Goal: Transaction & Acquisition: Purchase product/service

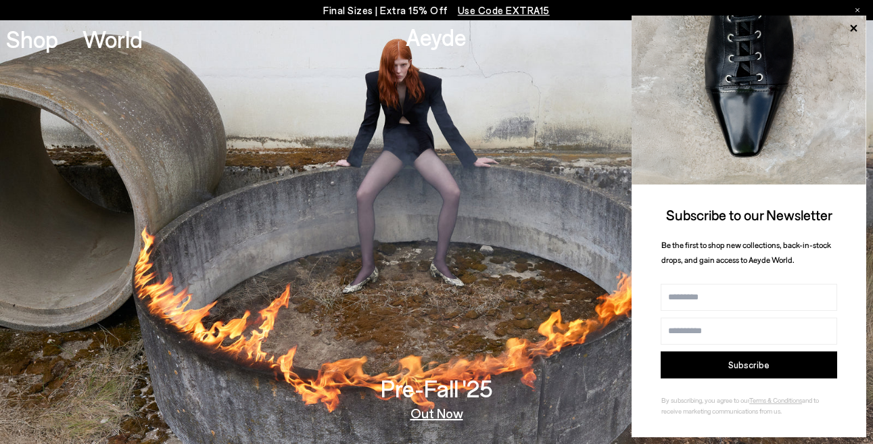
click at [510, 12] on span "Use Code EXTRA15" at bounding box center [504, 10] width 92 height 12
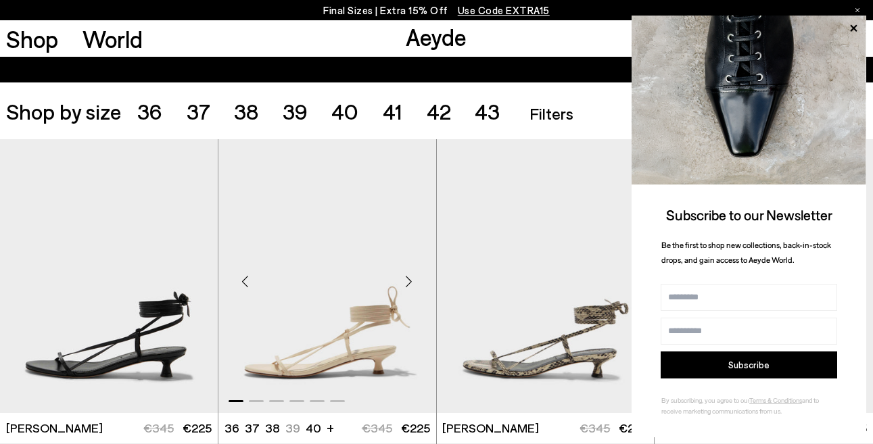
scroll to position [176, 0]
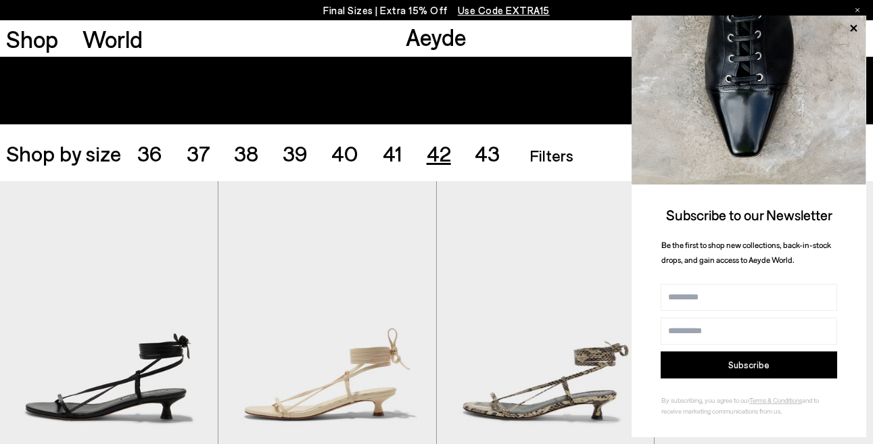
click at [438, 154] on span "42" at bounding box center [438, 153] width 24 height 26
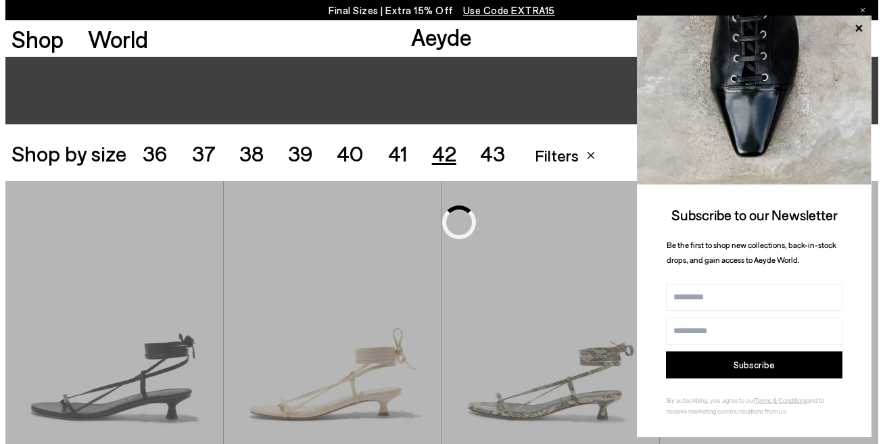
scroll to position [243, 0]
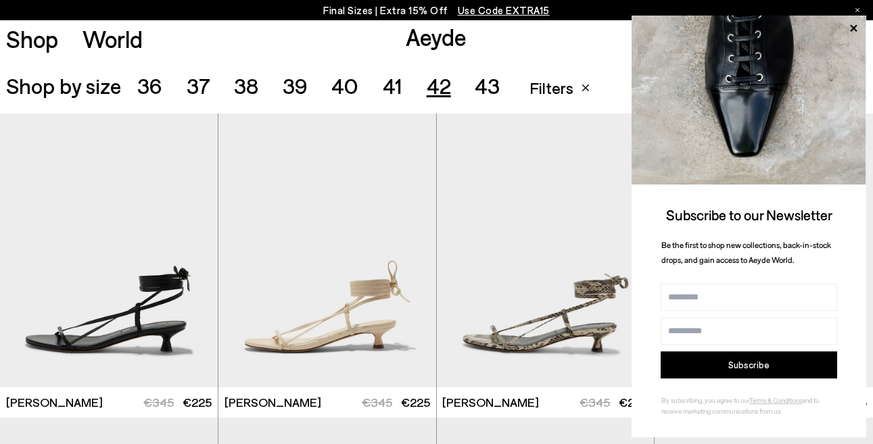
click at [557, 89] on span "Filters" at bounding box center [551, 88] width 44 height 20
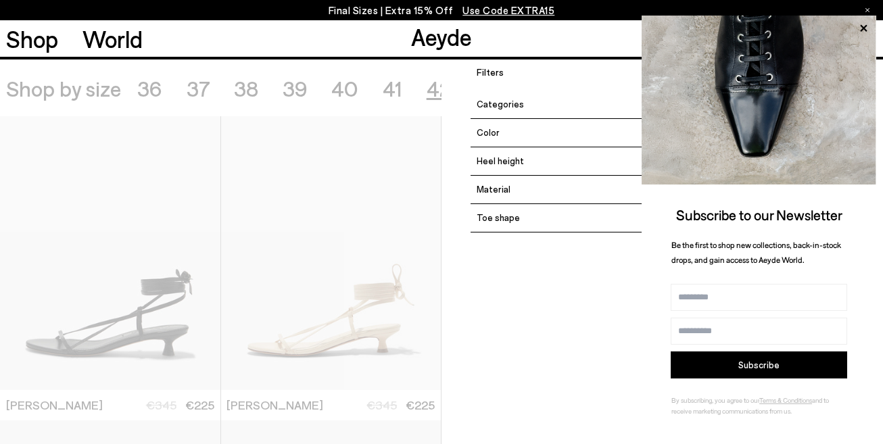
click at [521, 105] on div "Categories" at bounding box center [667, 105] width 395 height 28
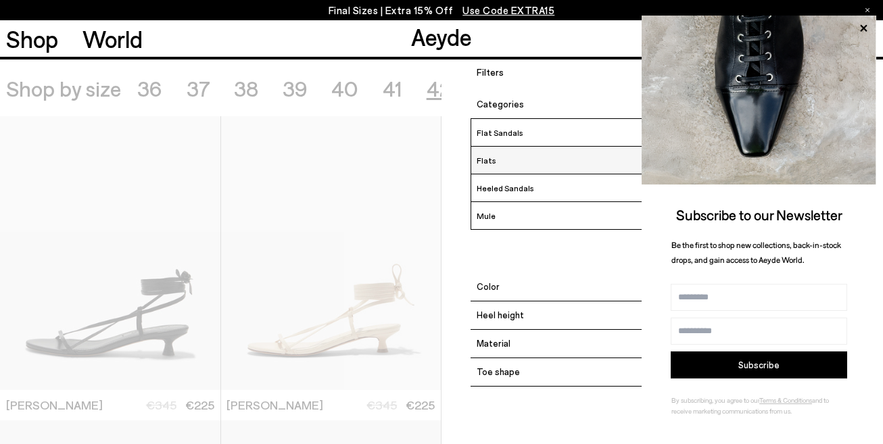
click at [510, 160] on label "Flats" at bounding box center [668, 160] width 394 height 18
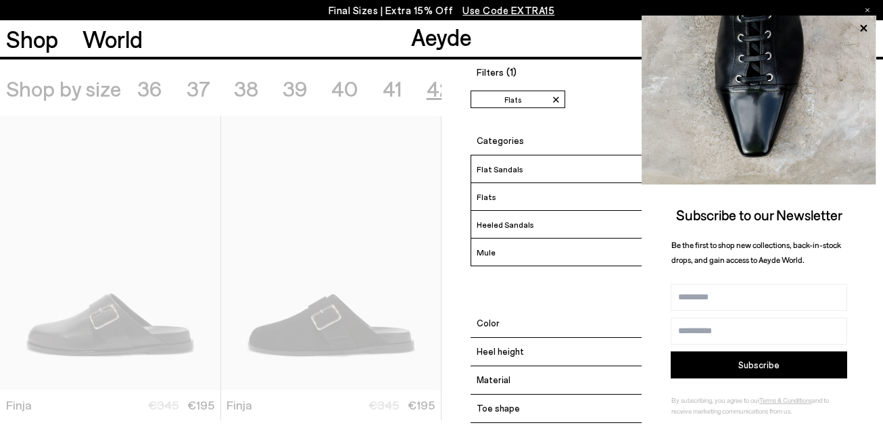
click at [606, 306] on div "Categories Flat Sandals Flats Heeled Sandals [GEOGRAPHIC_DATA]" at bounding box center [667, 218] width 395 height 182
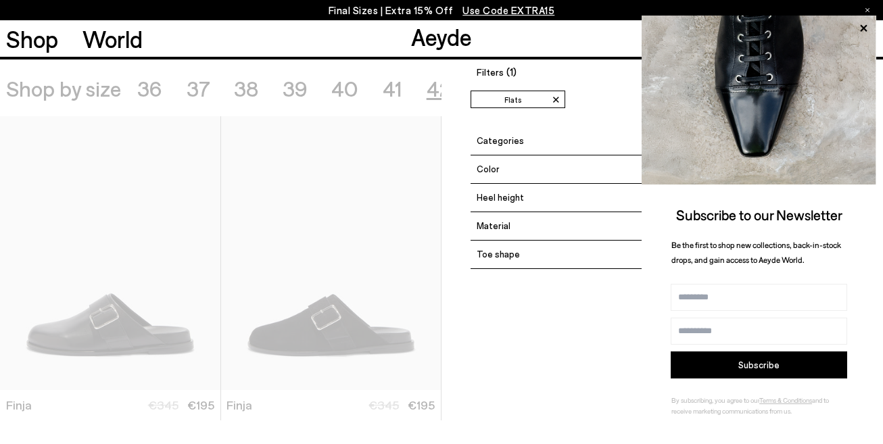
click at [546, 368] on div "Filters (1) ✕ Flats Apply filters ✕ Flats Apply Filters Availability In stock O…" at bounding box center [661, 281] width 441 height 444
